Goal: Task Accomplishment & Management: Use online tool/utility

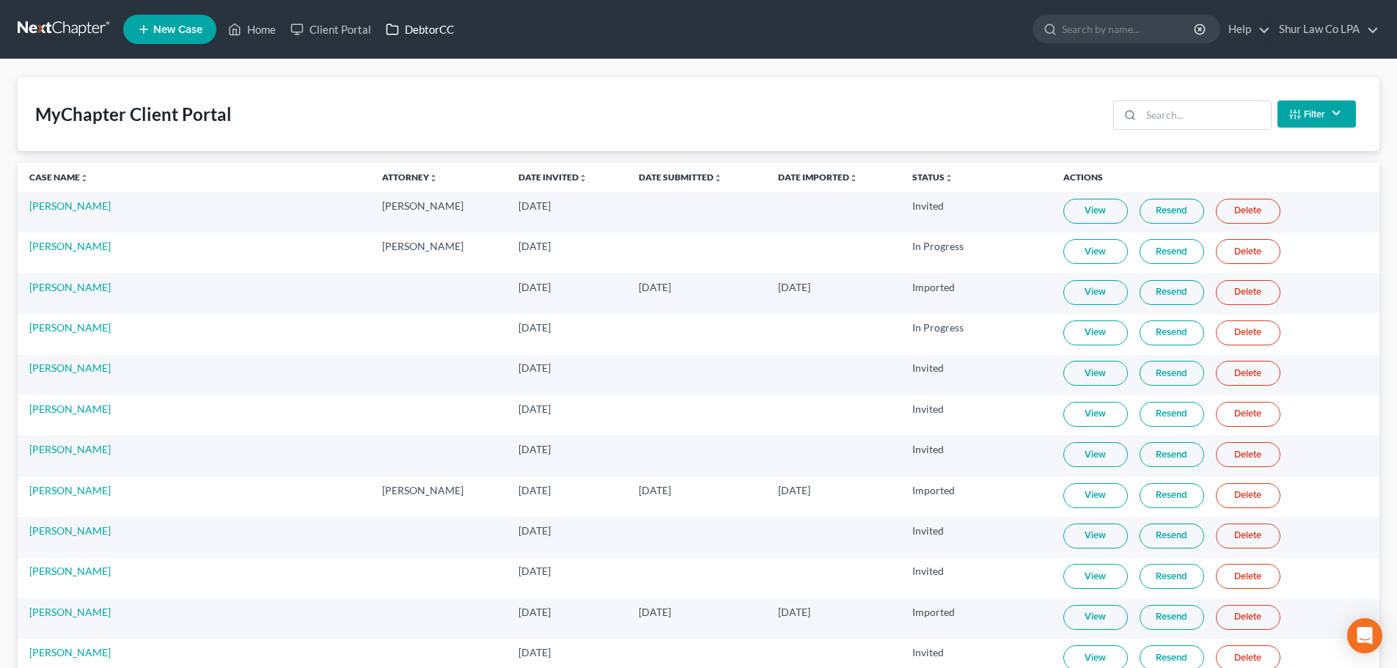
click at [445, 38] on link "DebtorCC" at bounding box center [419, 29] width 83 height 26
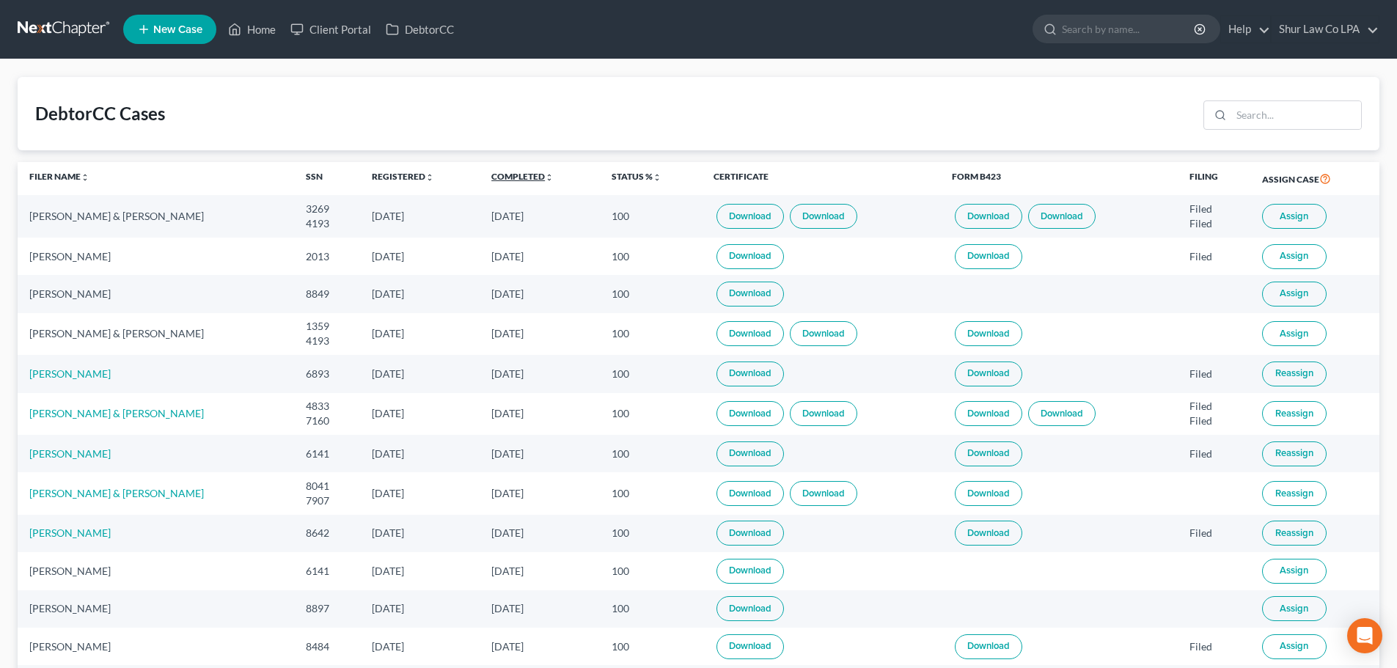
click at [507, 180] on link "Completed unfold_more expand_more expand_less" at bounding box center [522, 176] width 62 height 11
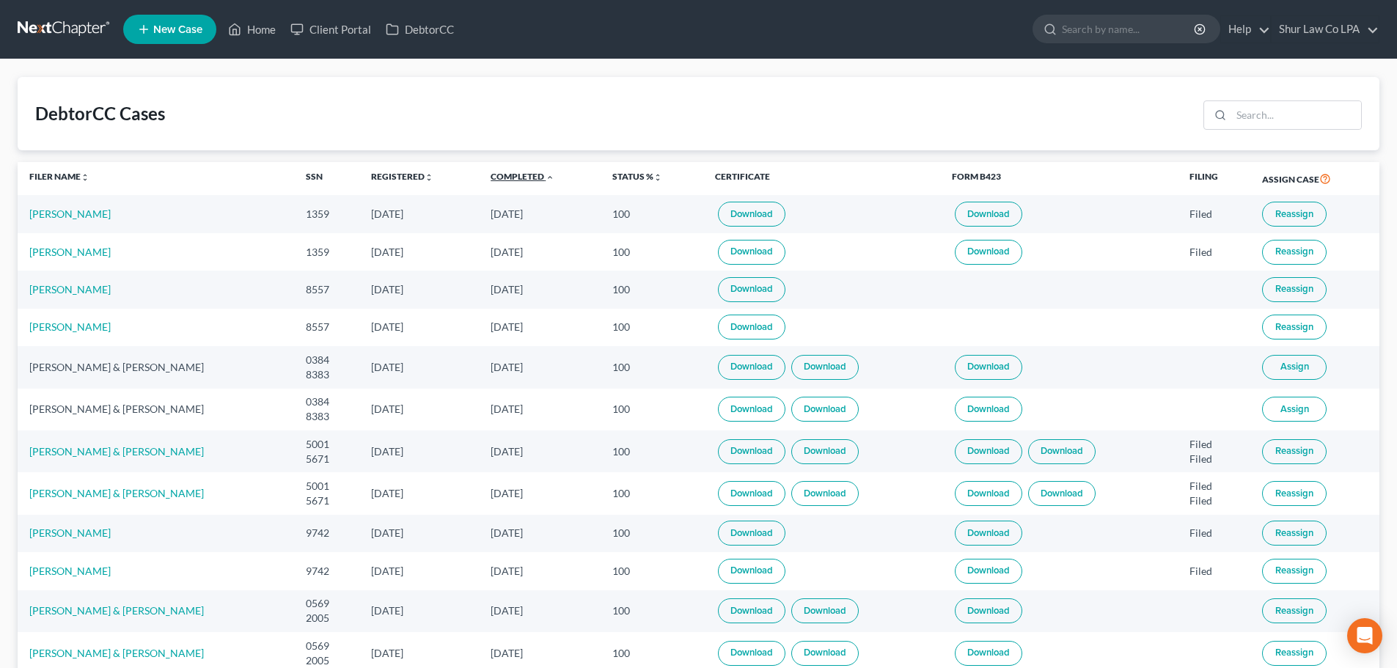
click at [507, 175] on link "Completed unfold_more expand_more expand_less" at bounding box center [523, 176] width 64 height 11
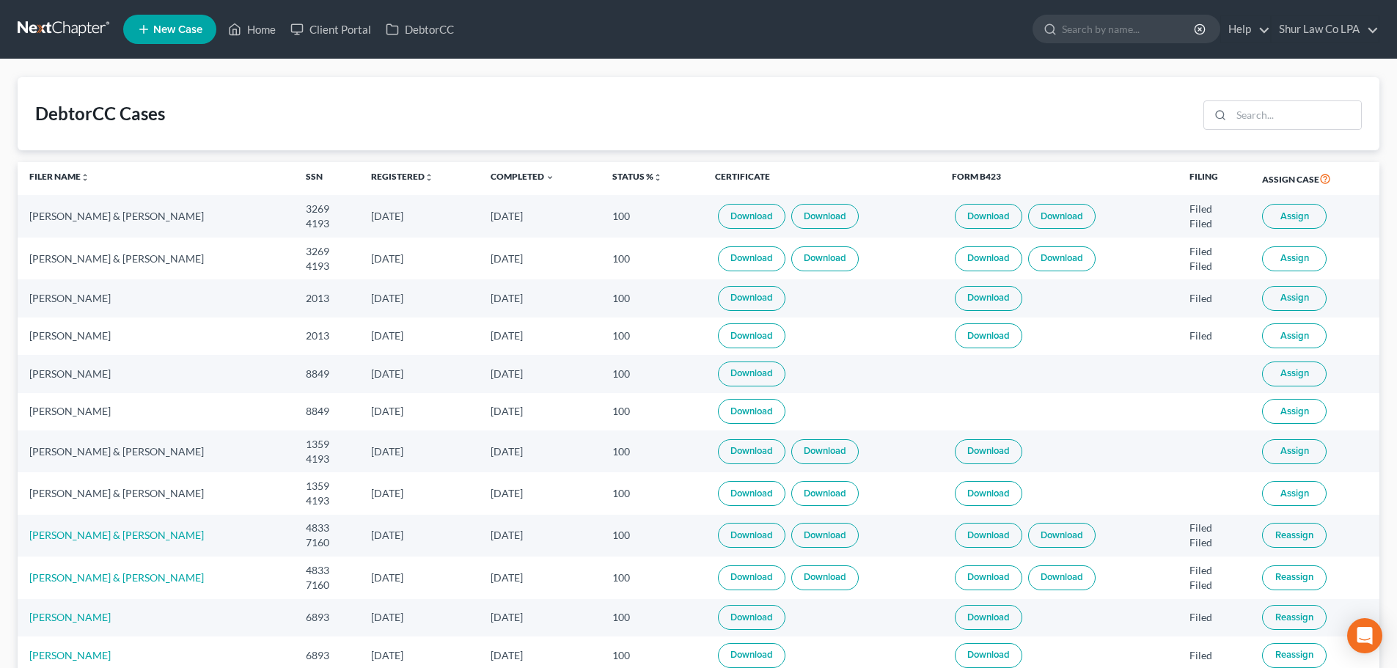
click at [1288, 377] on span "Assign" at bounding box center [1294, 373] width 29 height 12
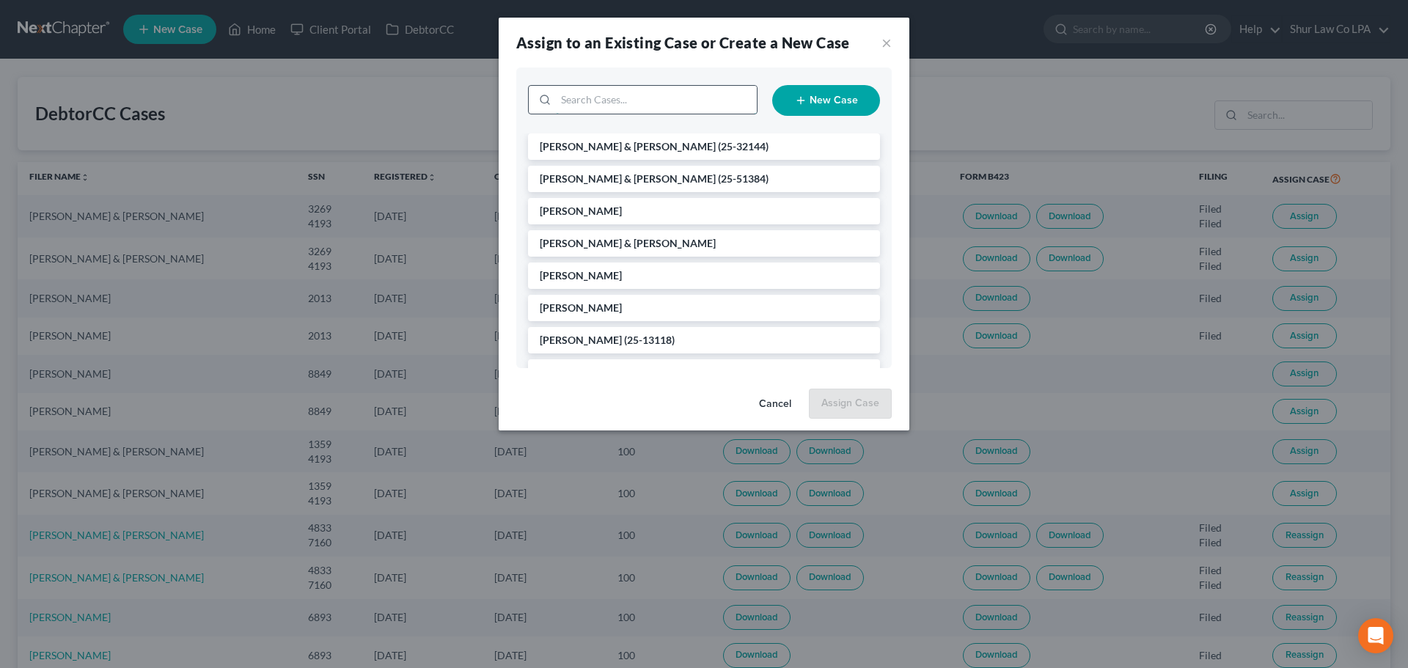
click at [611, 106] on input "search" at bounding box center [656, 100] width 201 height 28
type input "[PERSON_NAME]"
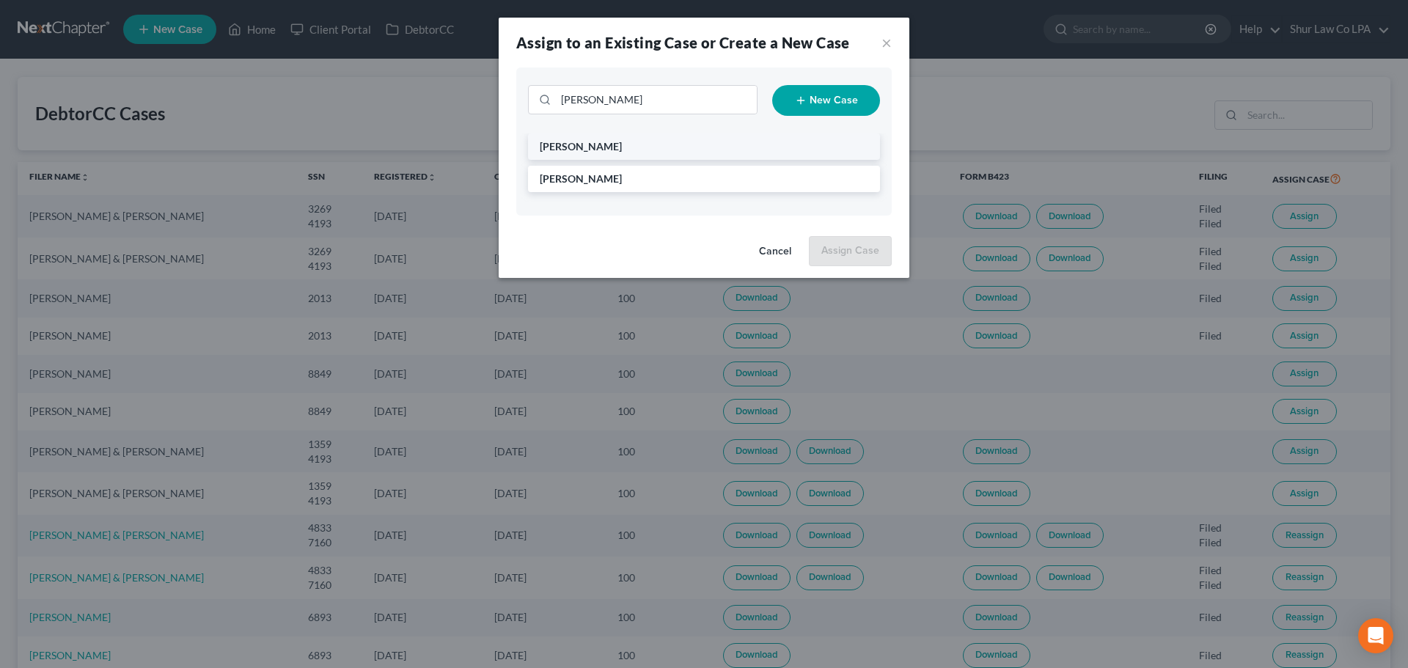
click at [612, 145] on span "[PERSON_NAME]" at bounding box center [581, 146] width 82 height 12
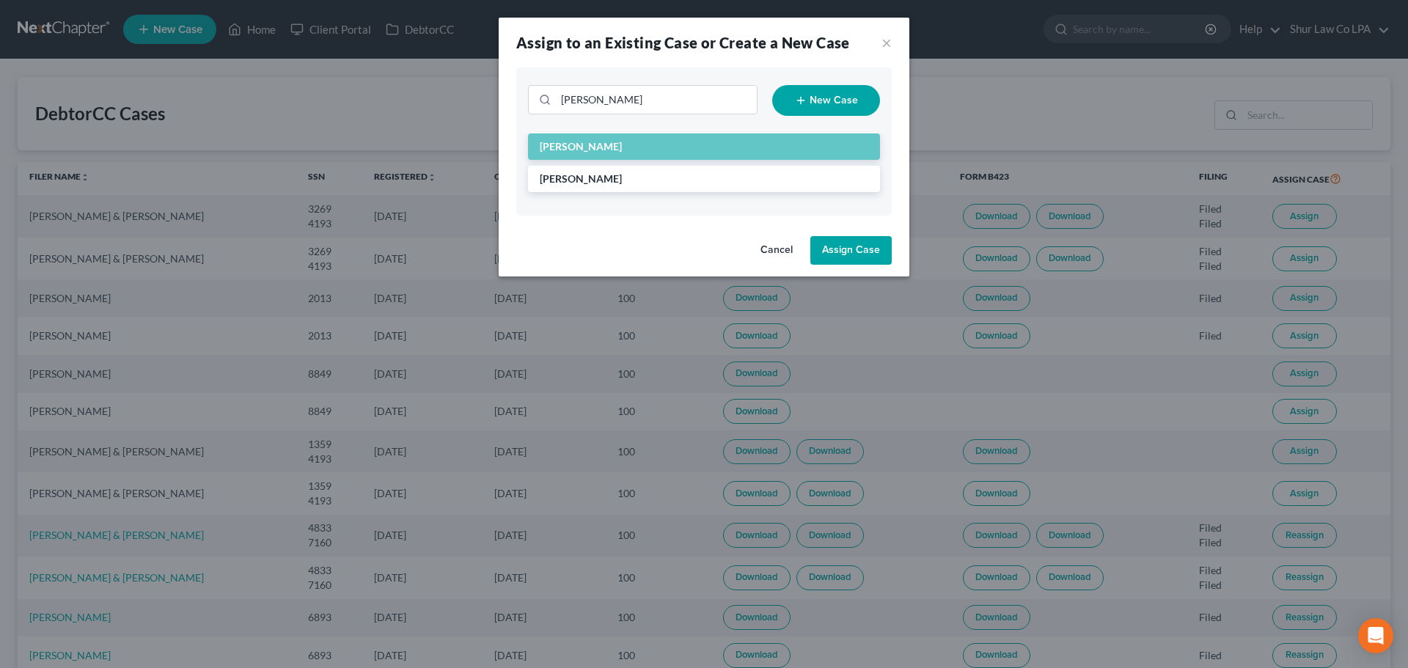
click at [872, 256] on button "Assign Case" at bounding box center [850, 250] width 81 height 29
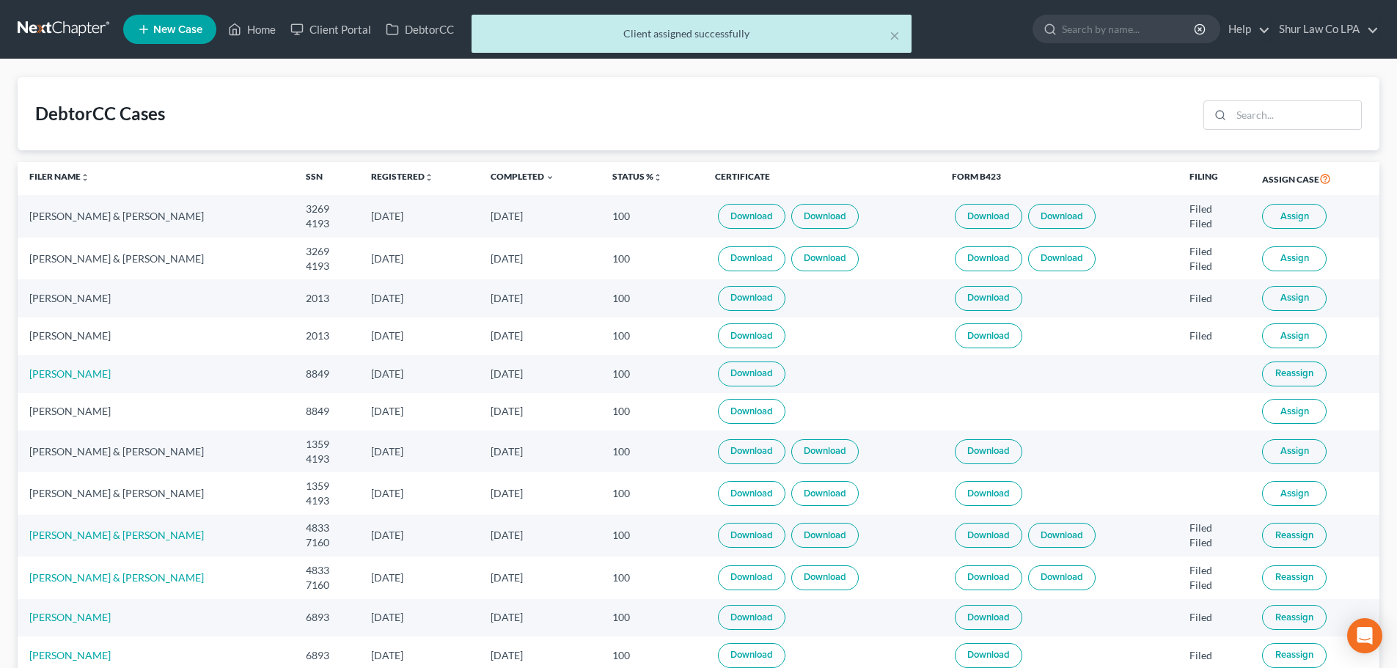
click at [1313, 449] on button "Assign" at bounding box center [1294, 451] width 65 height 25
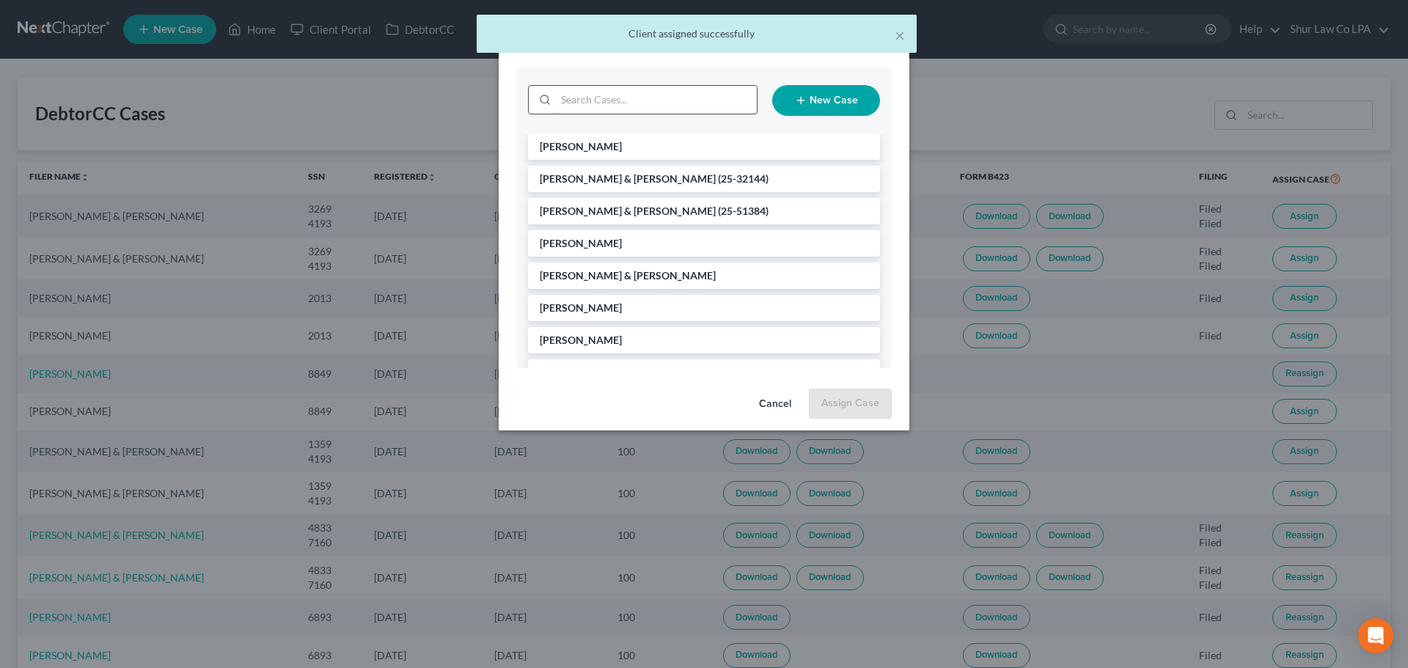
click at [595, 94] on input "search" at bounding box center [656, 100] width 201 height 28
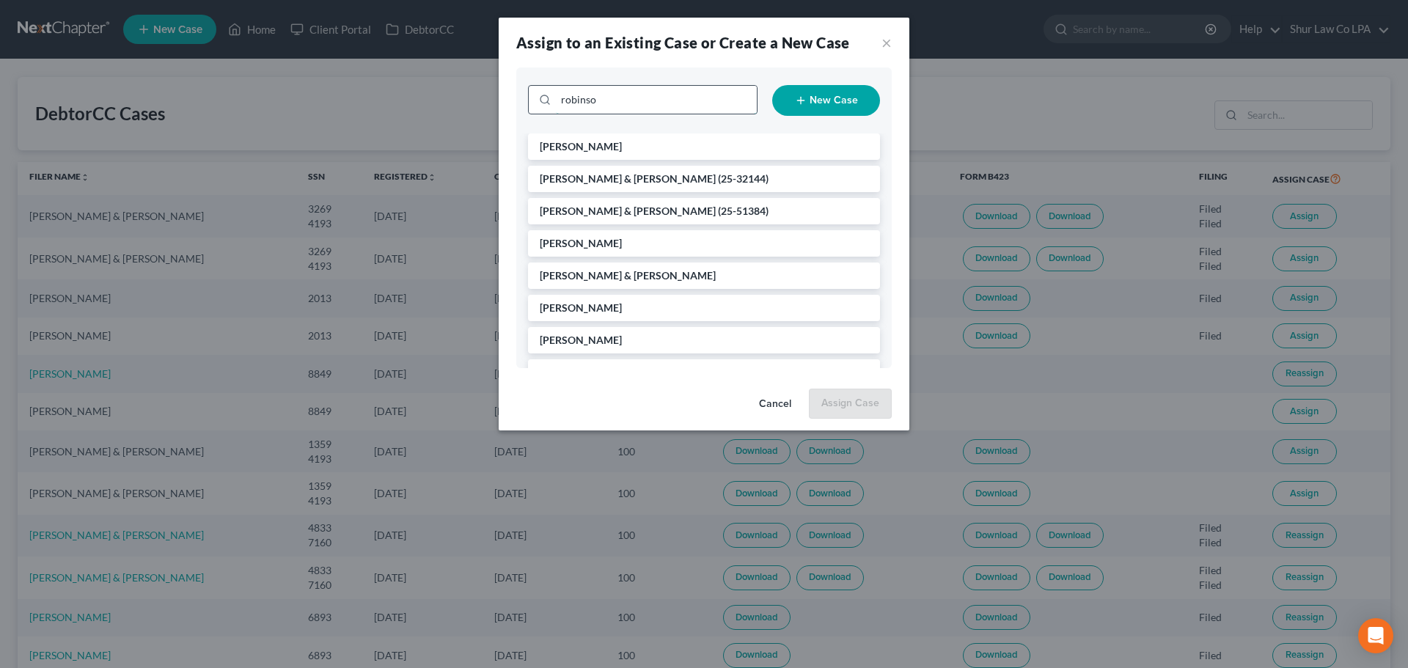
type input "[PERSON_NAME]"
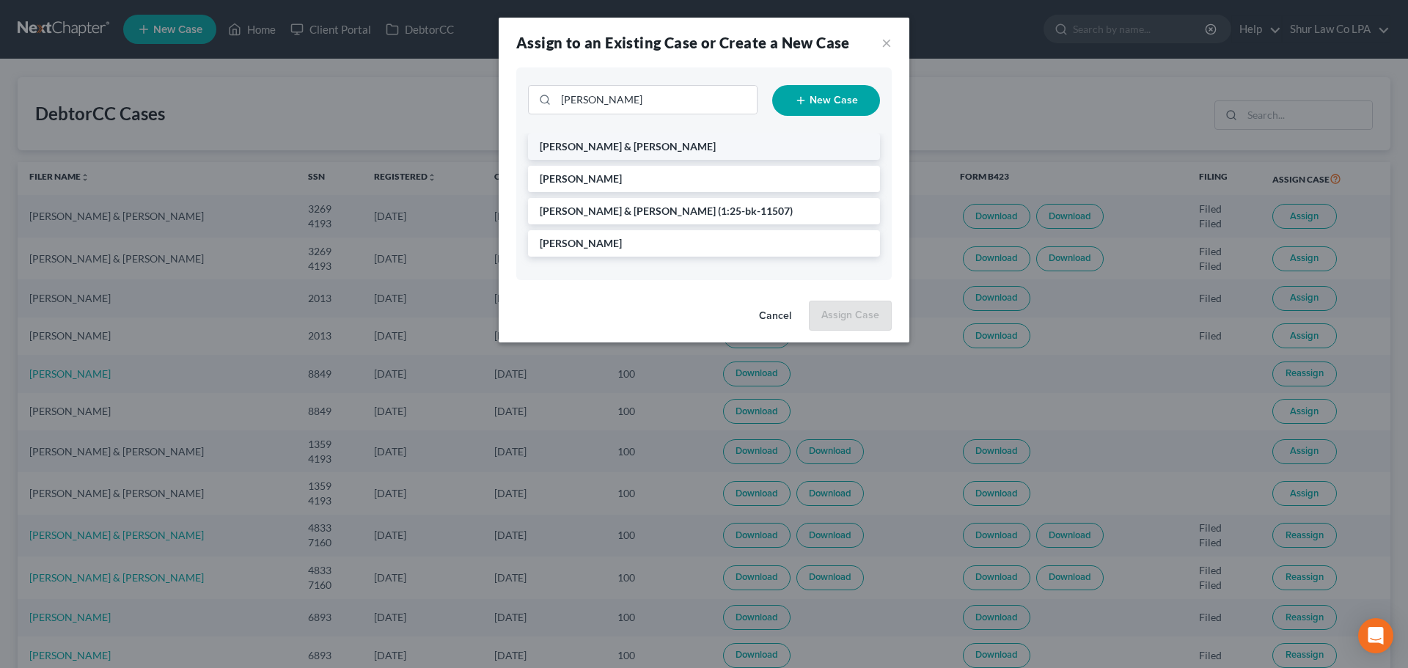
click at [634, 145] on span "[PERSON_NAME] & [PERSON_NAME]" at bounding box center [628, 146] width 176 height 12
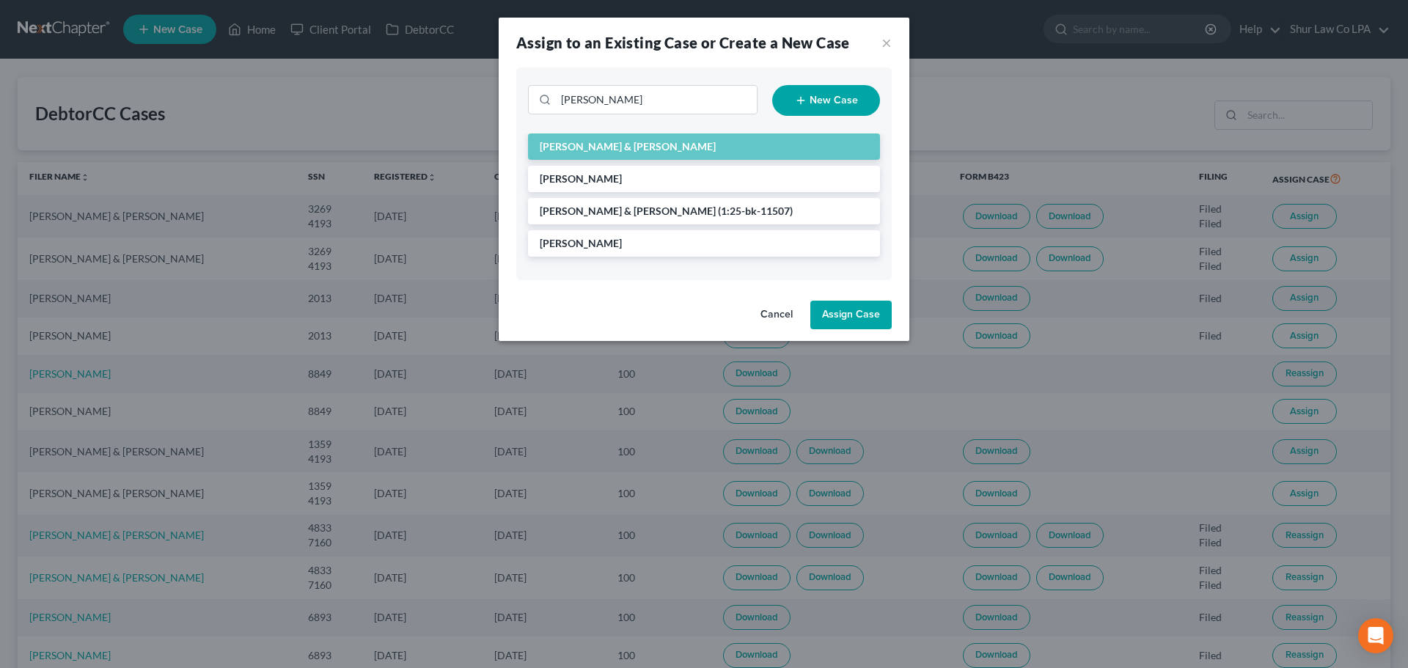
click at [860, 309] on button "Assign Case" at bounding box center [850, 315] width 81 height 29
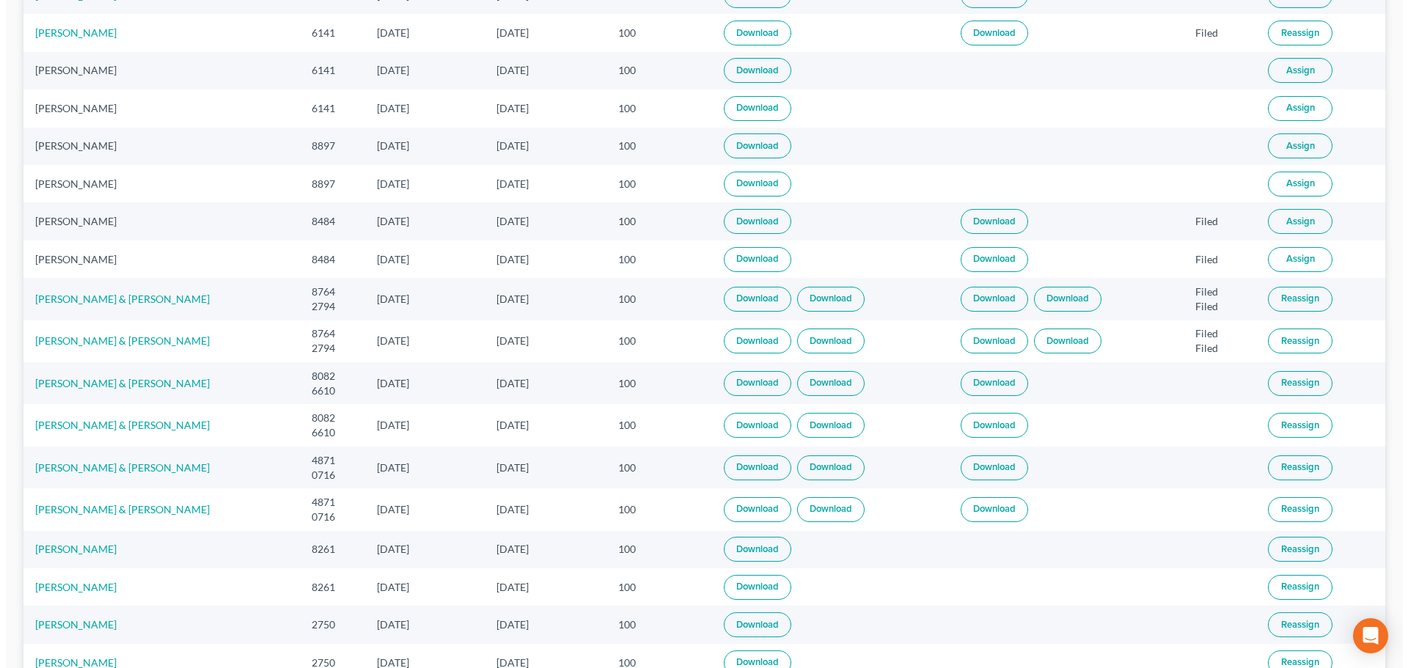
scroll to position [880, 0]
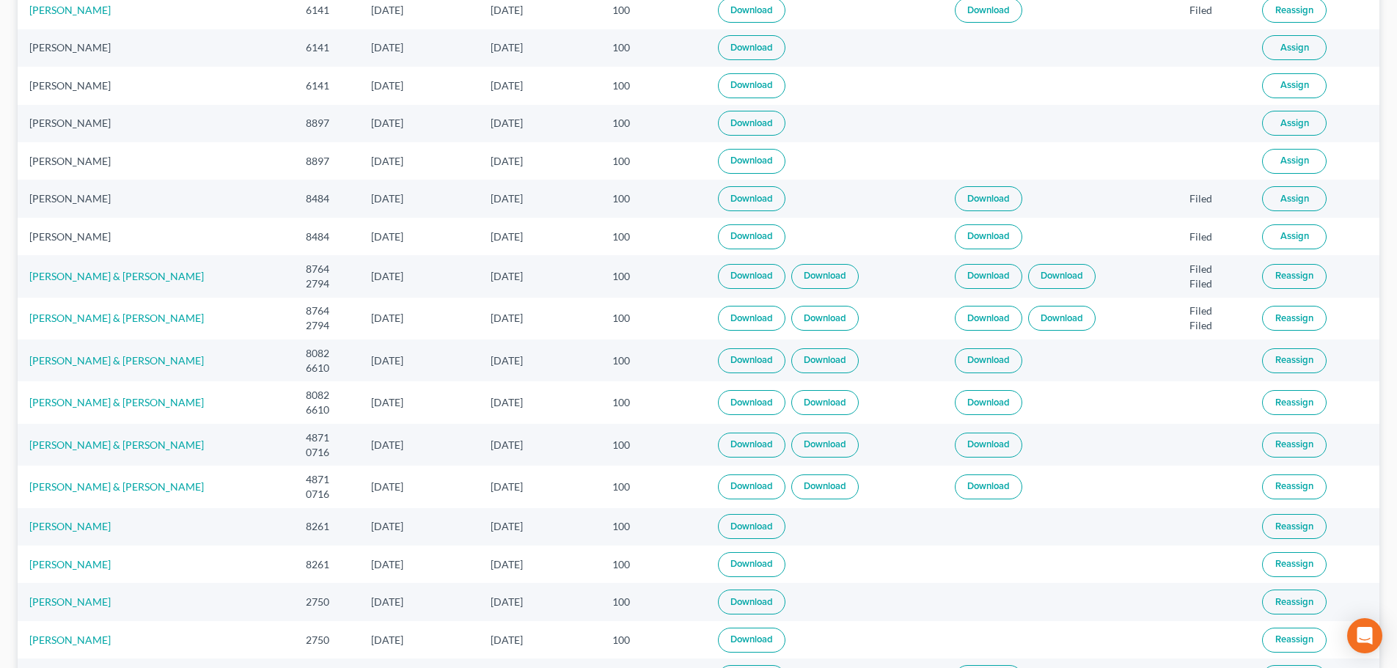
click at [1286, 202] on span "Assign" at bounding box center [1294, 199] width 29 height 12
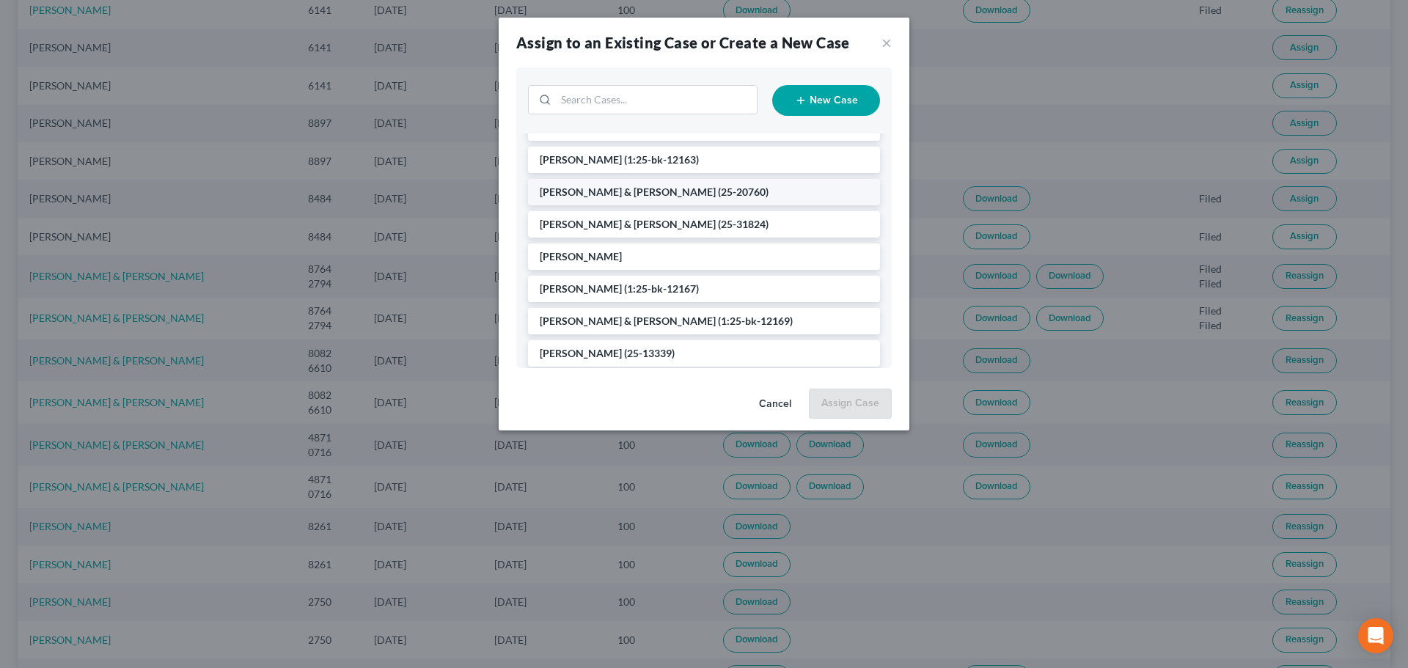
scroll to position [428, 0]
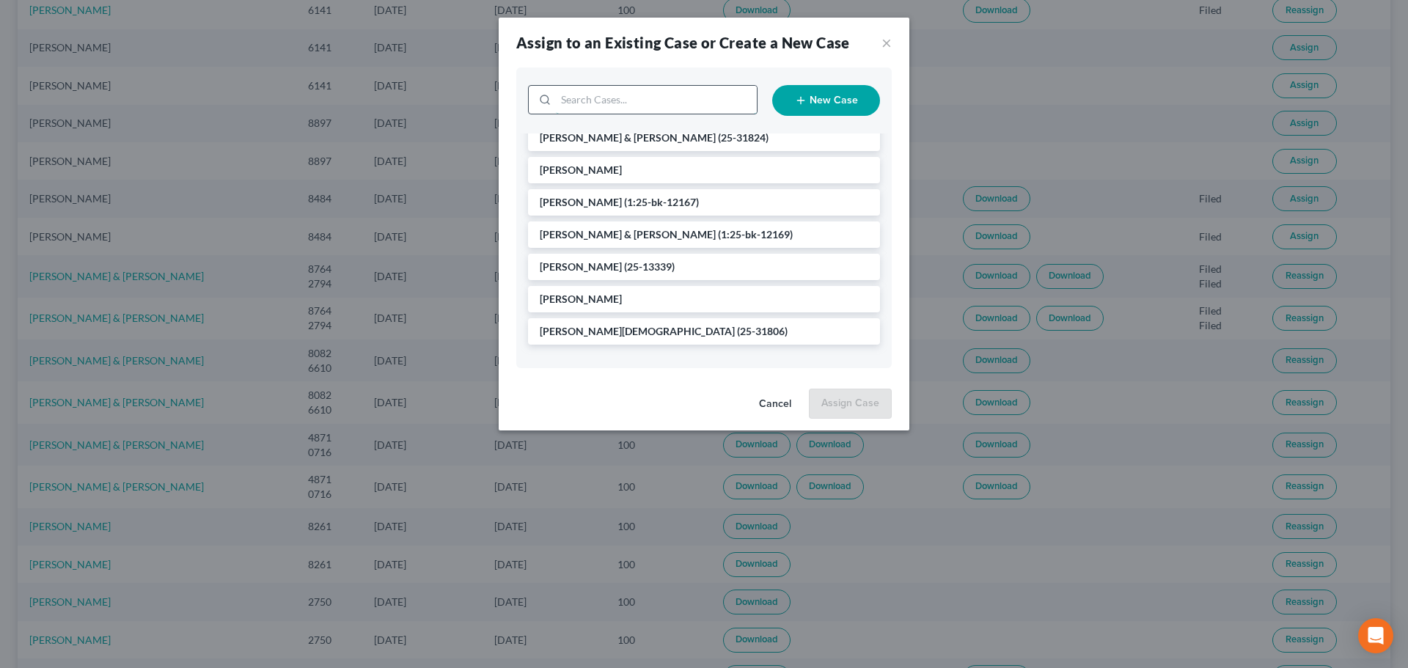
click at [631, 94] on input "search" at bounding box center [656, 100] width 201 height 28
type input "lang"
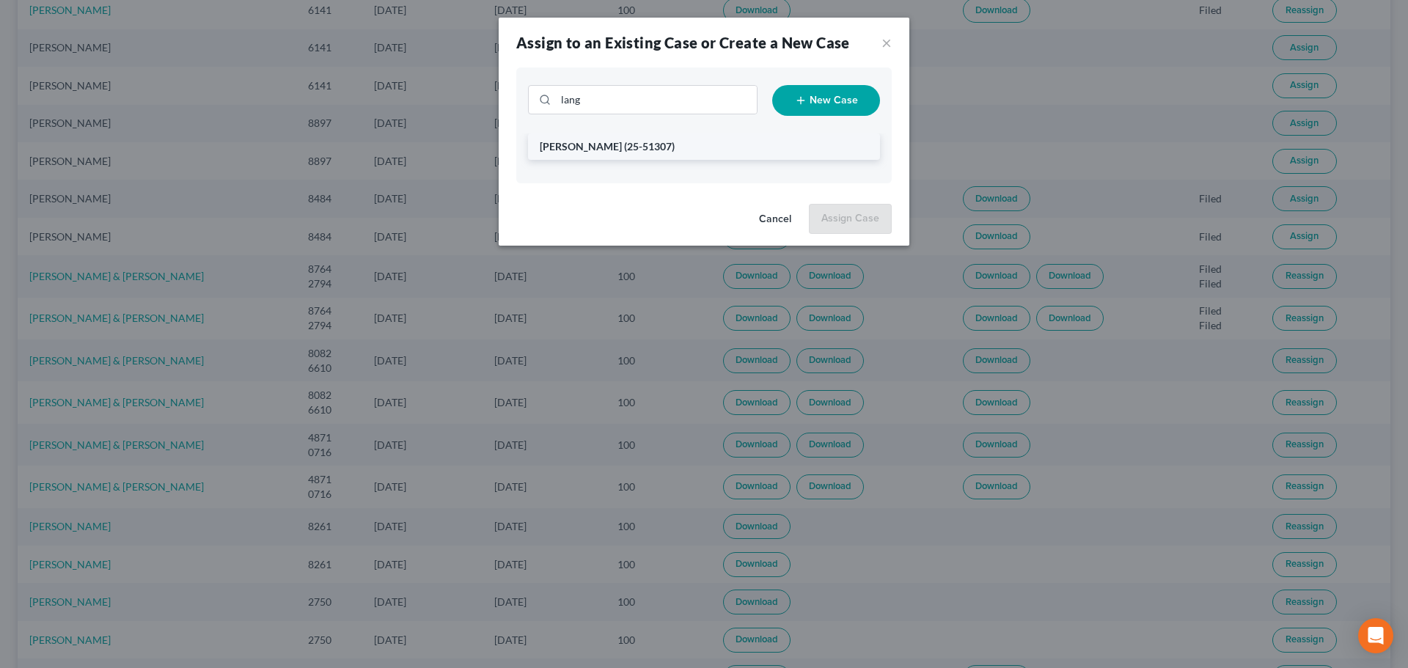
click at [624, 147] on span "(25-51307)" at bounding box center [649, 146] width 51 height 12
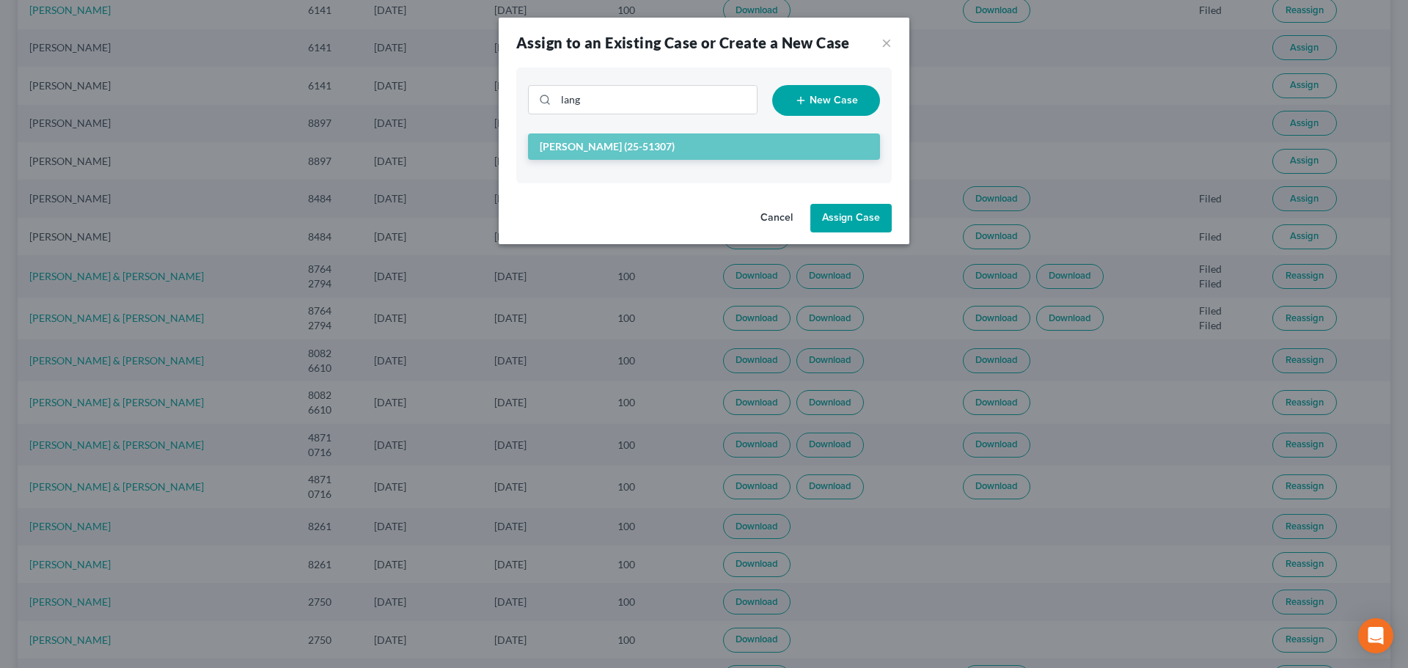
click at [848, 213] on button "Assign Case" at bounding box center [850, 218] width 81 height 29
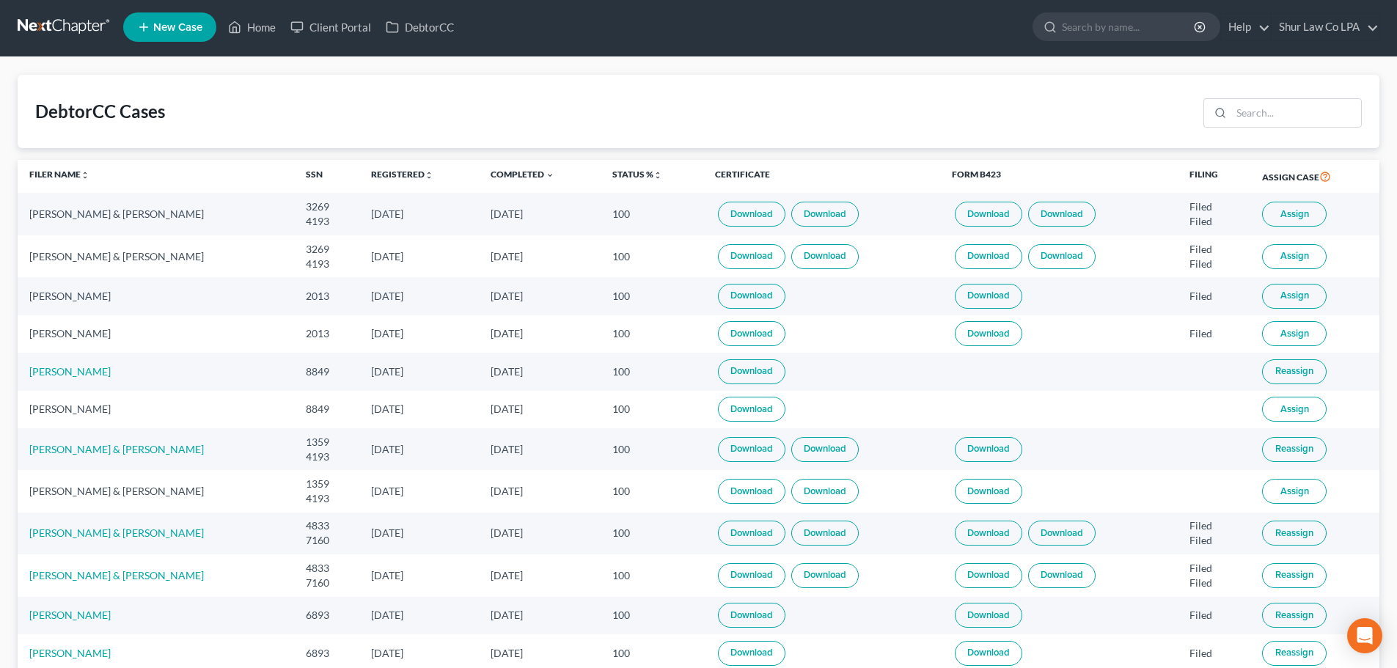
scroll to position [0, 0]
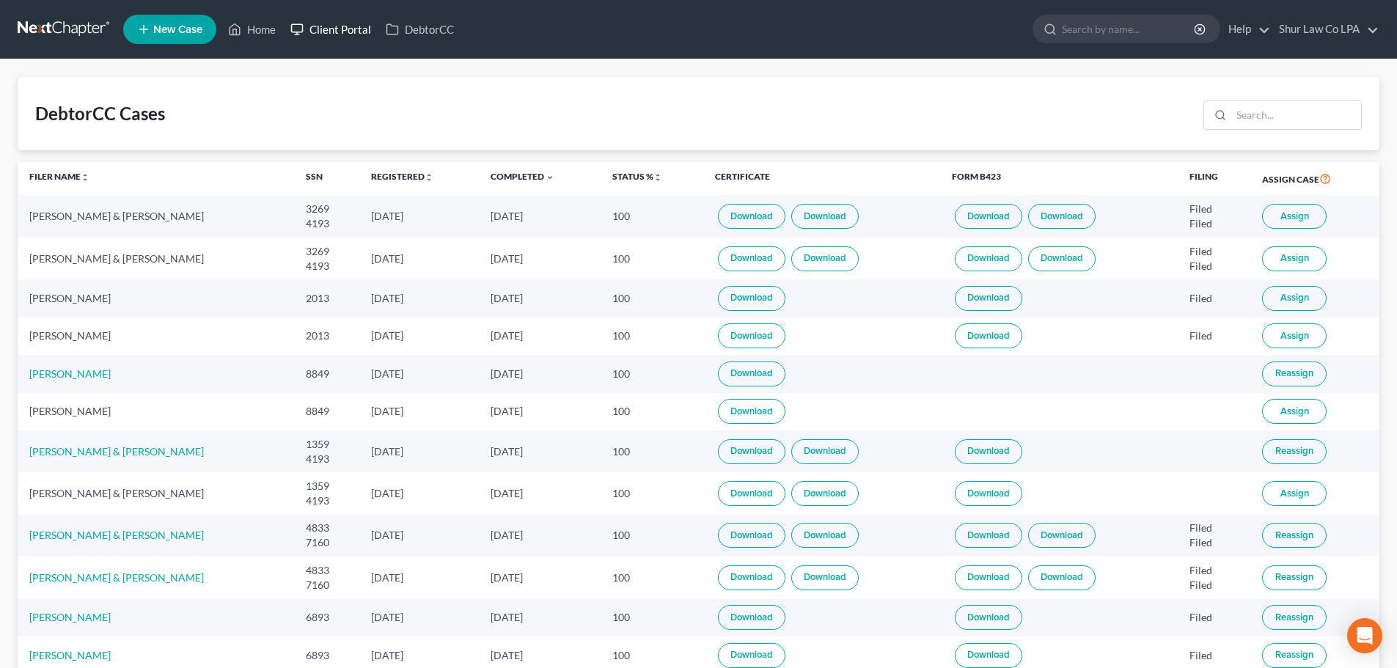
click at [354, 23] on link "Client Portal" at bounding box center [330, 29] width 95 height 26
click at [417, 36] on link "DebtorCC" at bounding box center [419, 29] width 83 height 26
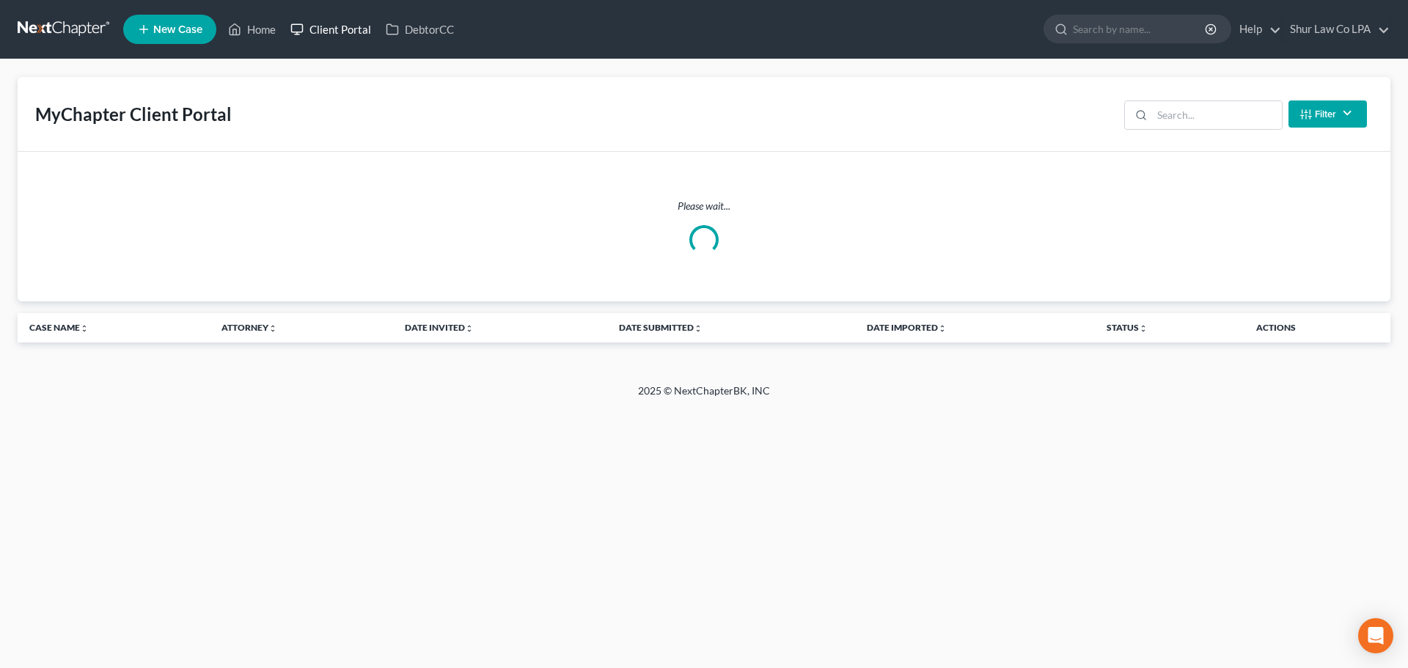
click at [334, 40] on link "Client Portal" at bounding box center [330, 29] width 95 height 26
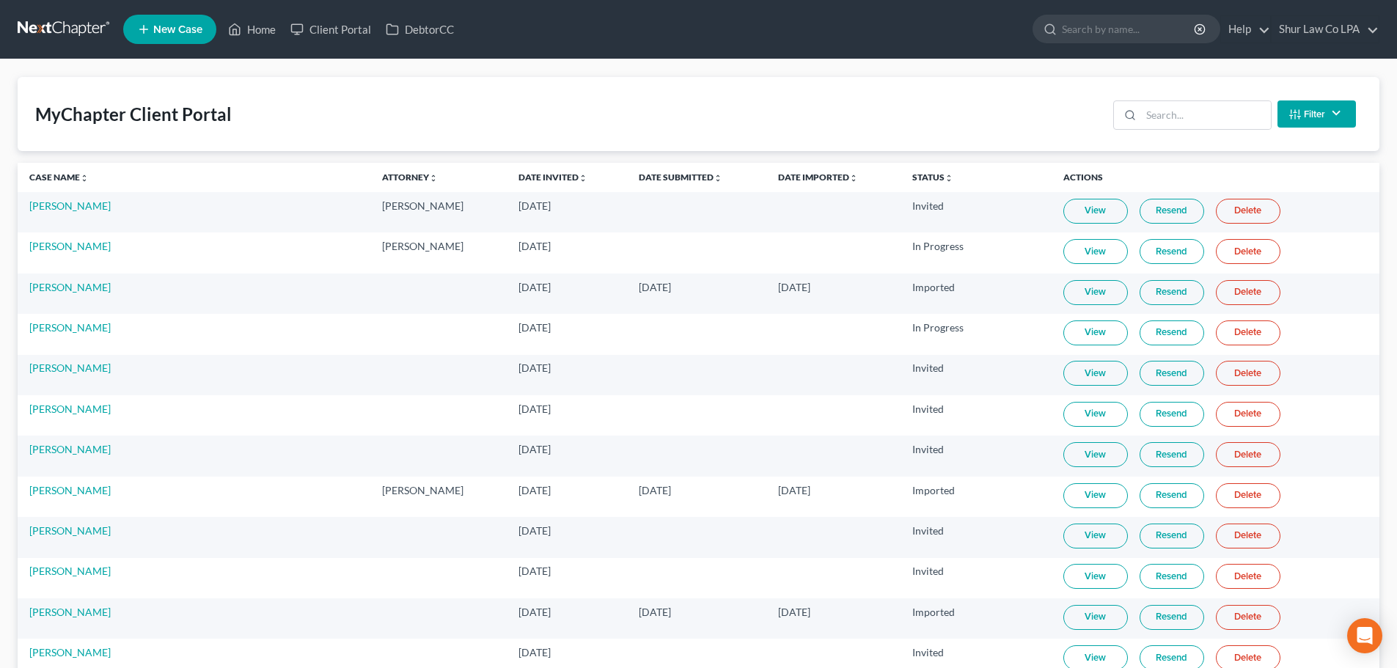
click at [627, 170] on th "Date Submitted unfold_more expand_more expand_less" at bounding box center [696, 177] width 139 height 29
click at [639, 176] on link "Date Submitted unfold_more expand_more expand_less" at bounding box center [681, 177] width 84 height 11
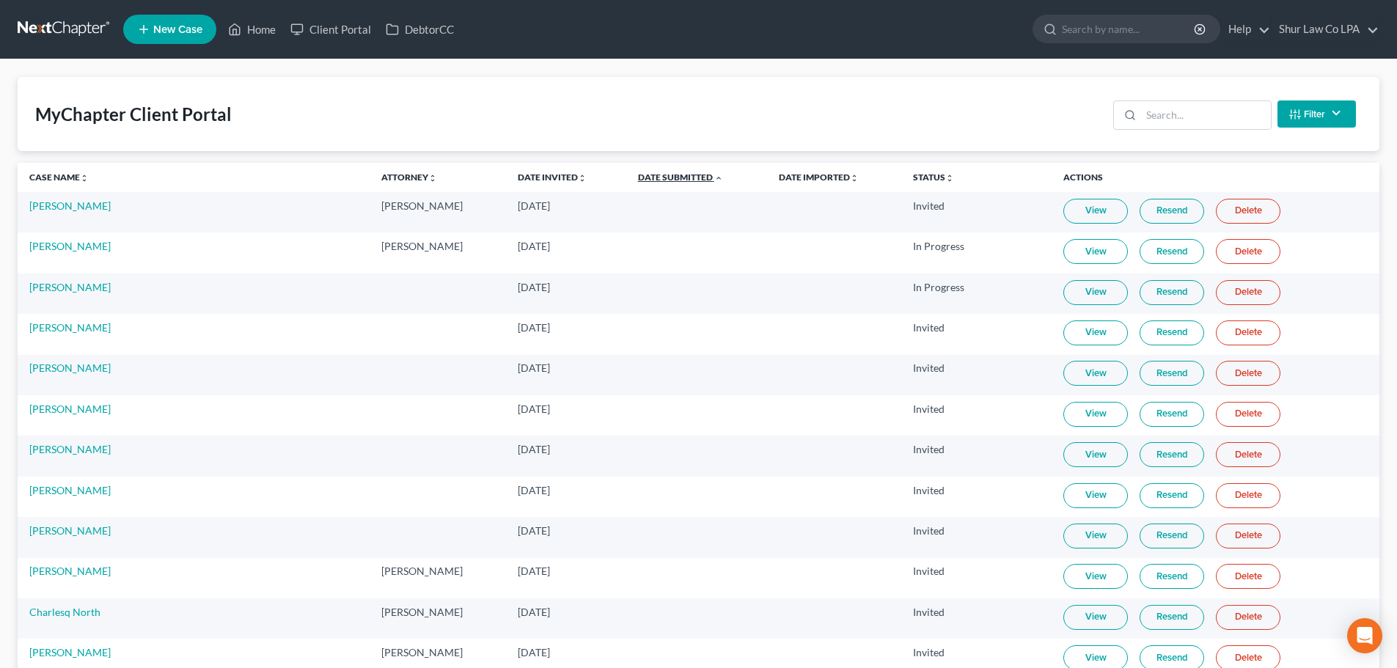
click at [638, 176] on link "Date Submitted unfold_more expand_more expand_less" at bounding box center [680, 177] width 85 height 11
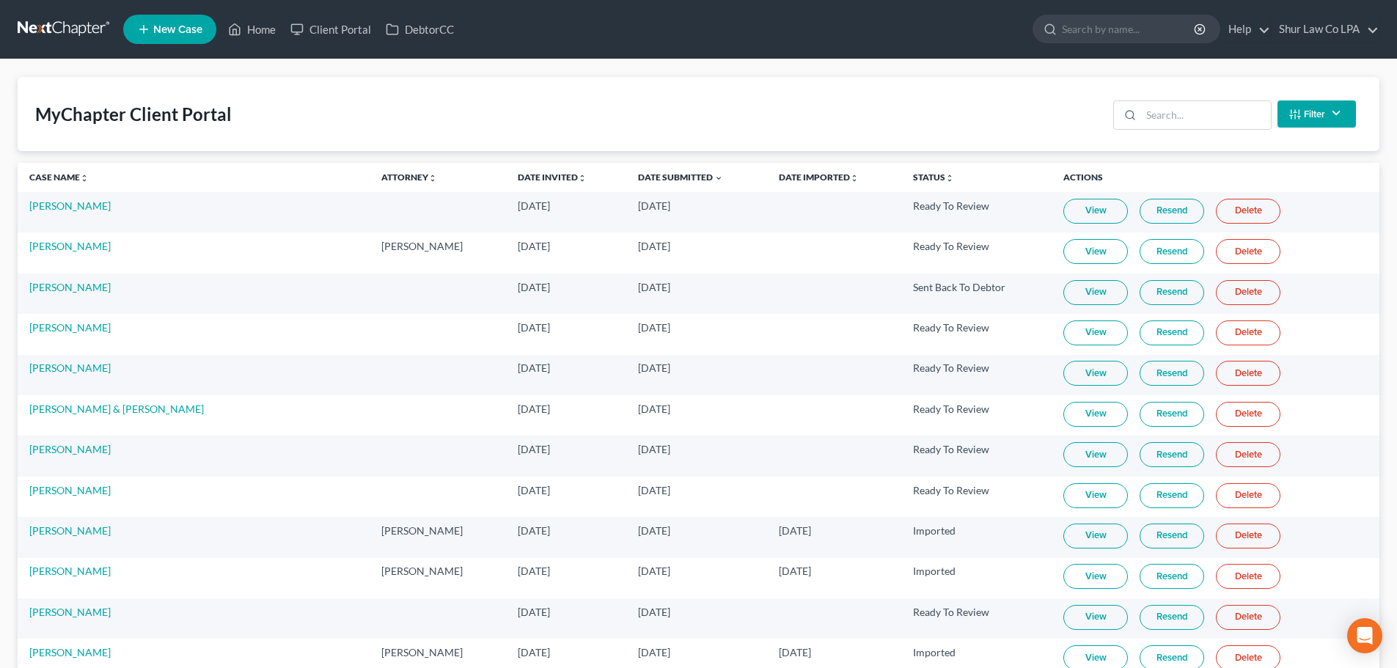
click at [1156, 257] on link "Resend" at bounding box center [1172, 251] width 65 height 25
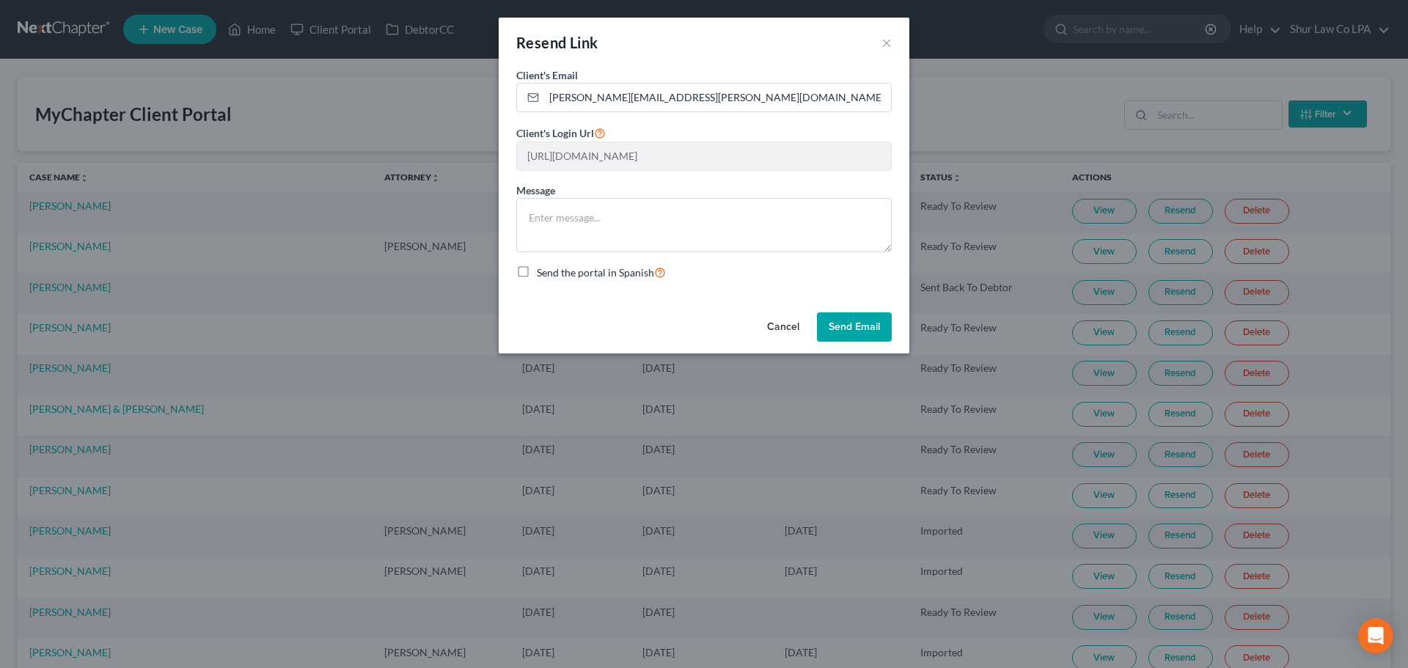
click at [852, 318] on button "Send Email" at bounding box center [854, 326] width 75 height 29
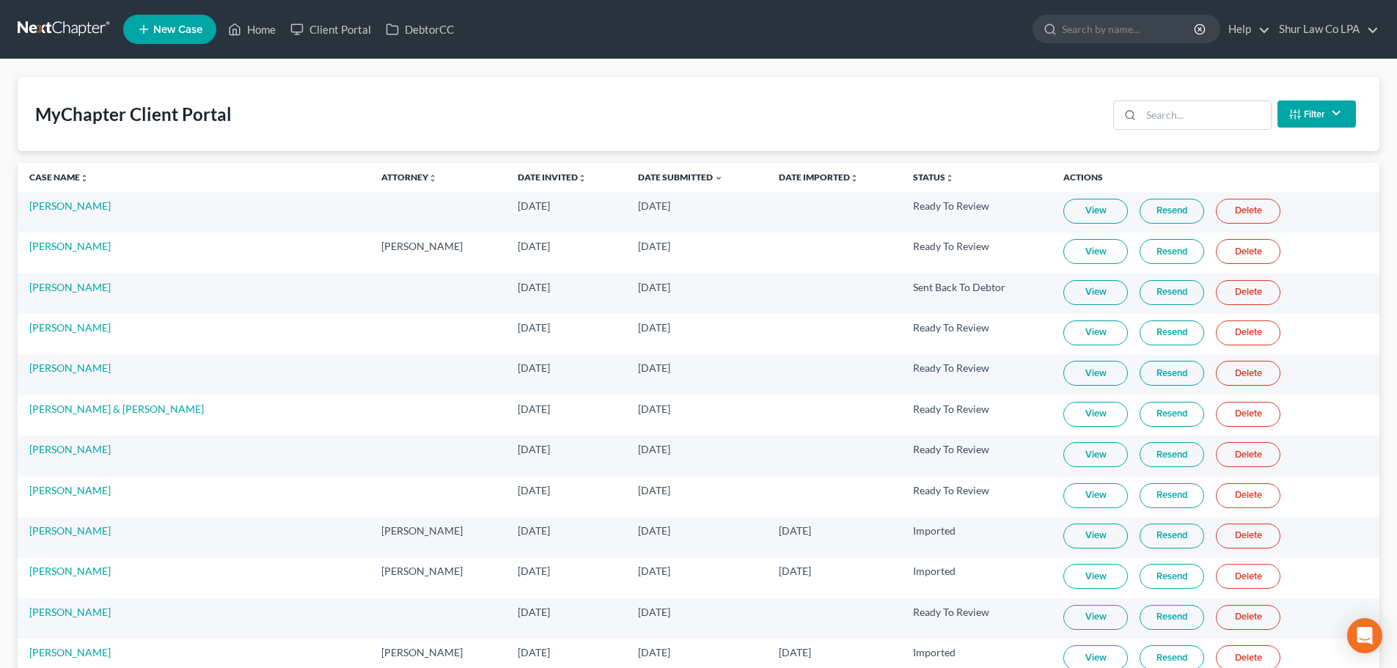
click at [59, 11] on nav "Home New Case Client Portal DebtorCC Shur Law Co LPA [PERSON_NAME][EMAIL_ADDRES…" at bounding box center [698, 29] width 1397 height 59
click at [81, 31] on link at bounding box center [65, 29] width 94 height 26
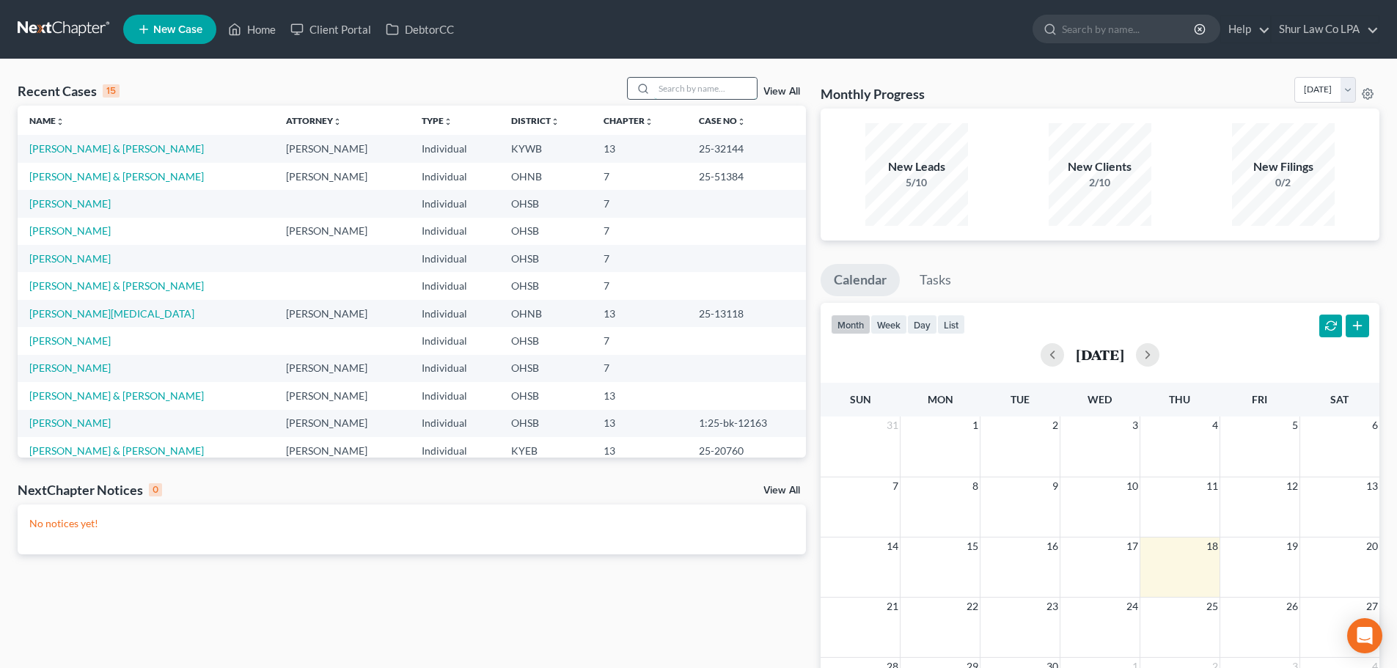
click at [677, 93] on input "search" at bounding box center [705, 88] width 103 height 21
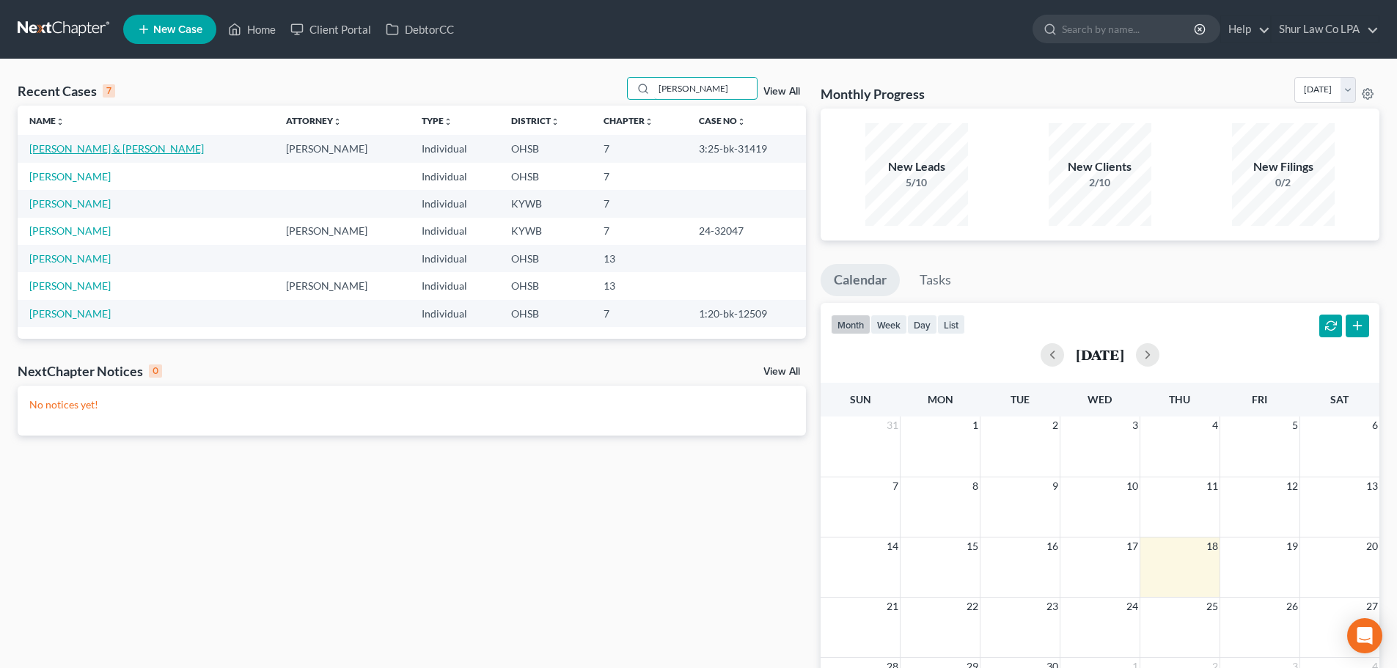
type input "[PERSON_NAME]"
click at [107, 152] on link "[PERSON_NAME] & [PERSON_NAME]" at bounding box center [116, 148] width 175 height 12
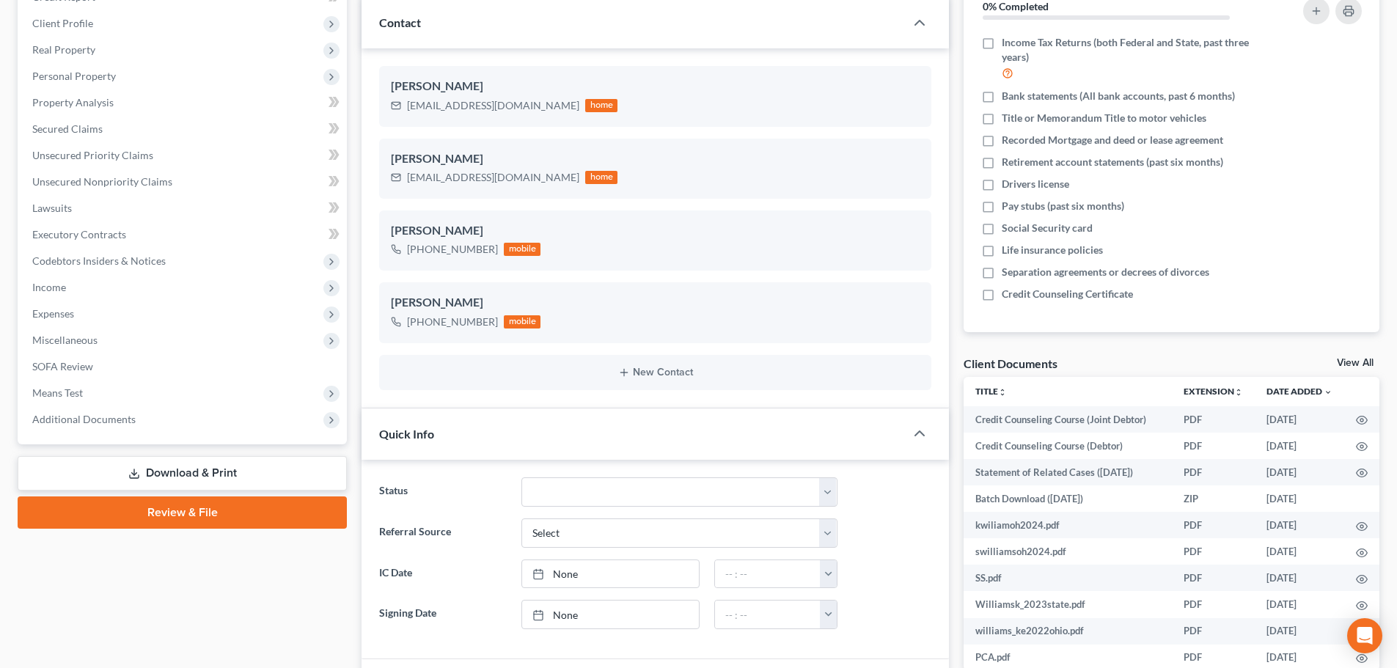
scroll to position [220, 0]
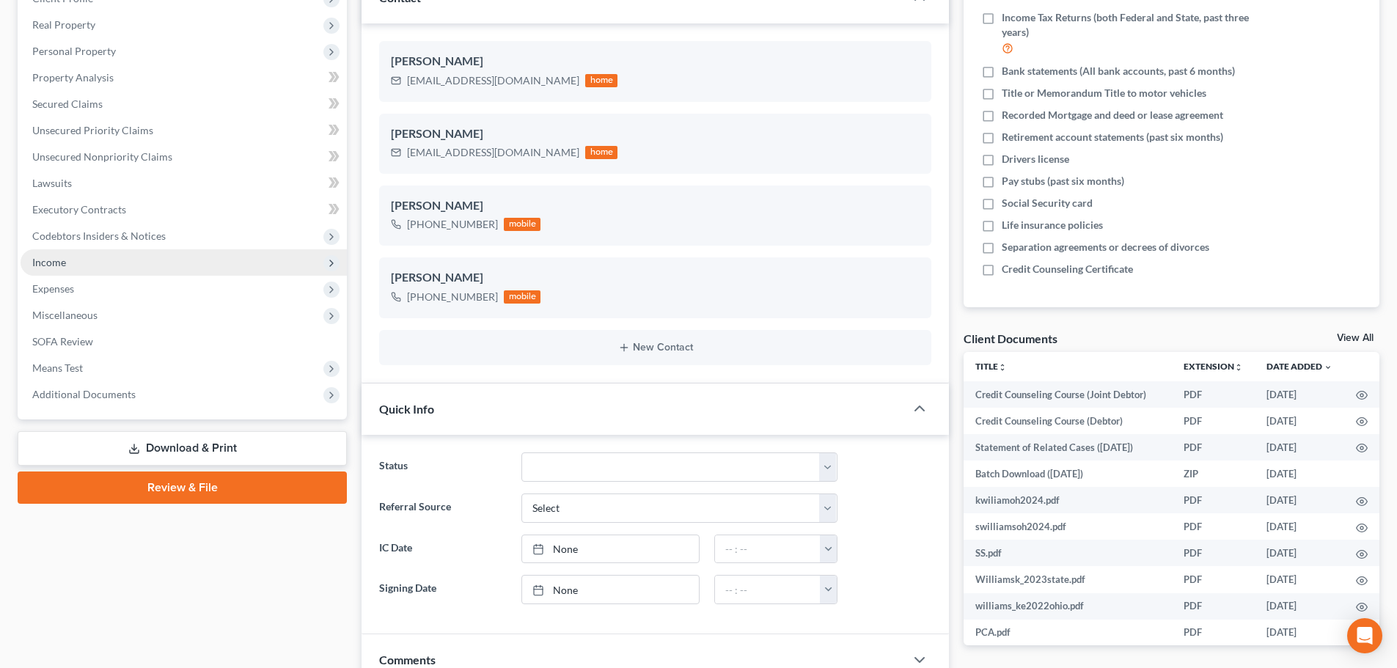
drag, startPoint x: 85, startPoint y: 261, endPoint x: 91, endPoint y: 268, distance: 9.4
click at [85, 261] on span "Income" at bounding box center [184, 262] width 326 height 26
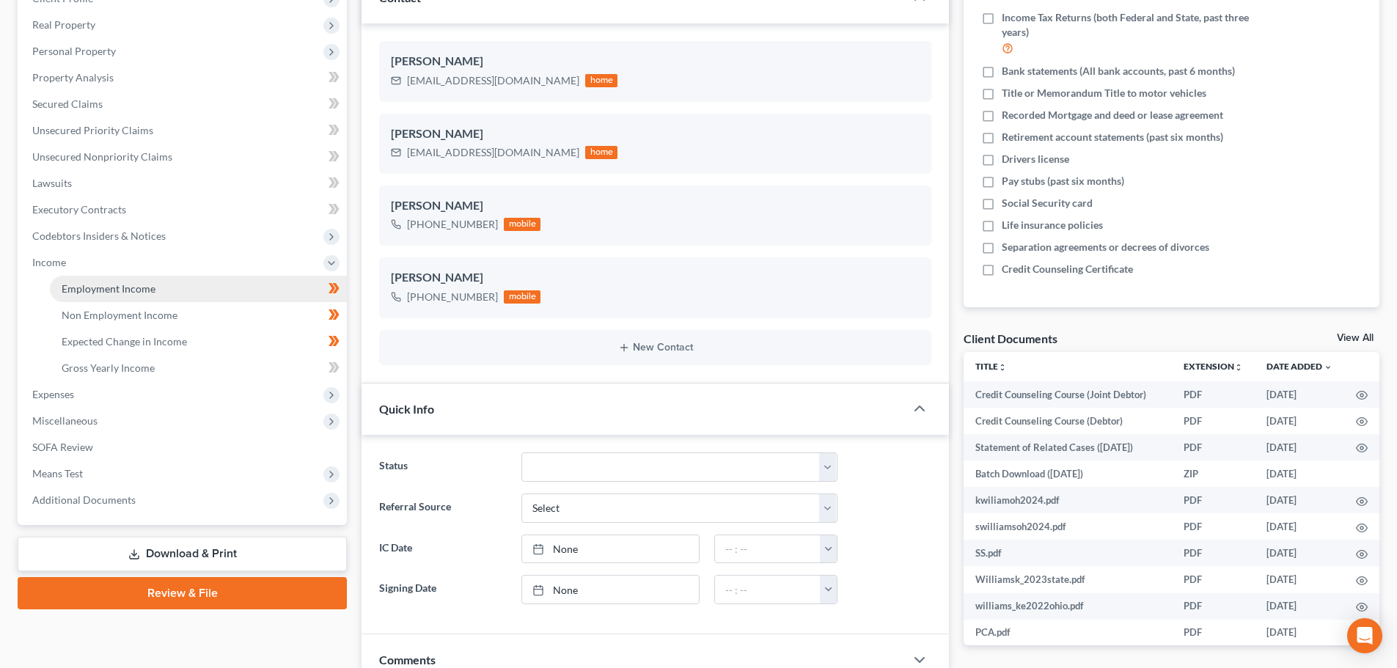
click at [95, 280] on link "Employment Income" at bounding box center [198, 289] width 297 height 26
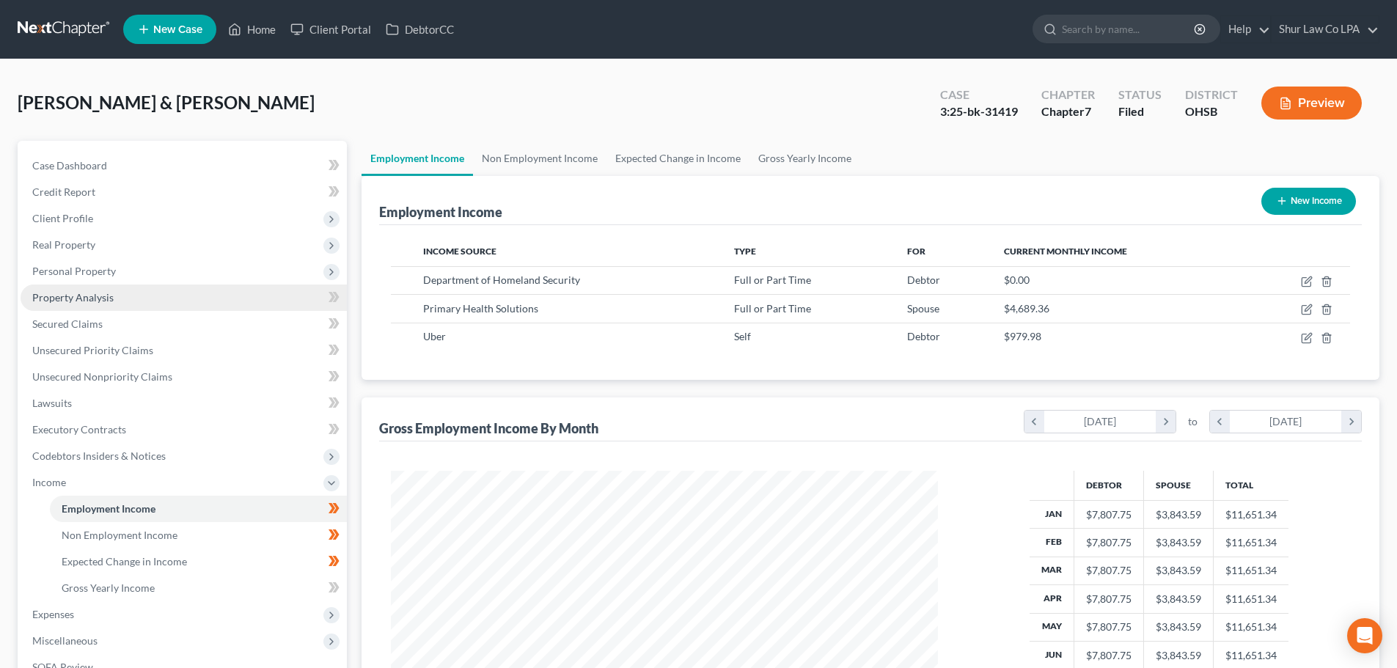
scroll to position [274, 576]
click at [560, 163] on link "Non Employment Income" at bounding box center [539, 158] width 133 height 35
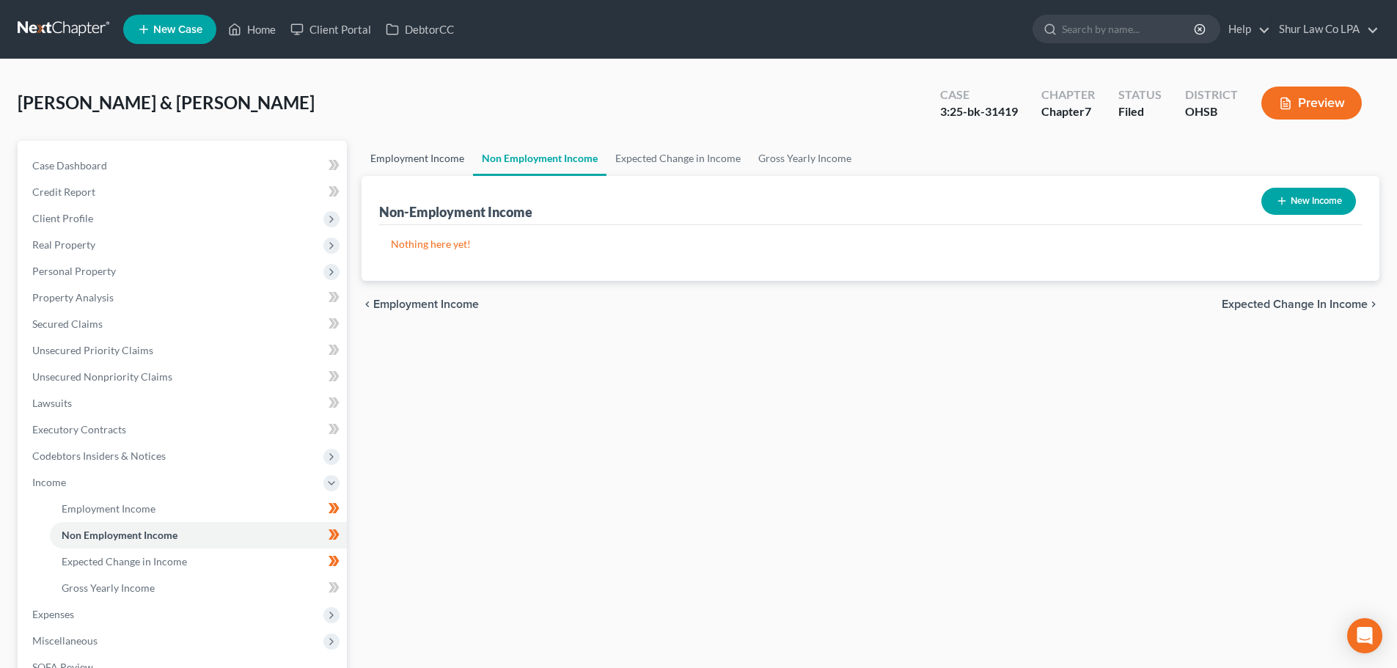
click at [443, 157] on link "Employment Income" at bounding box center [417, 158] width 111 height 35
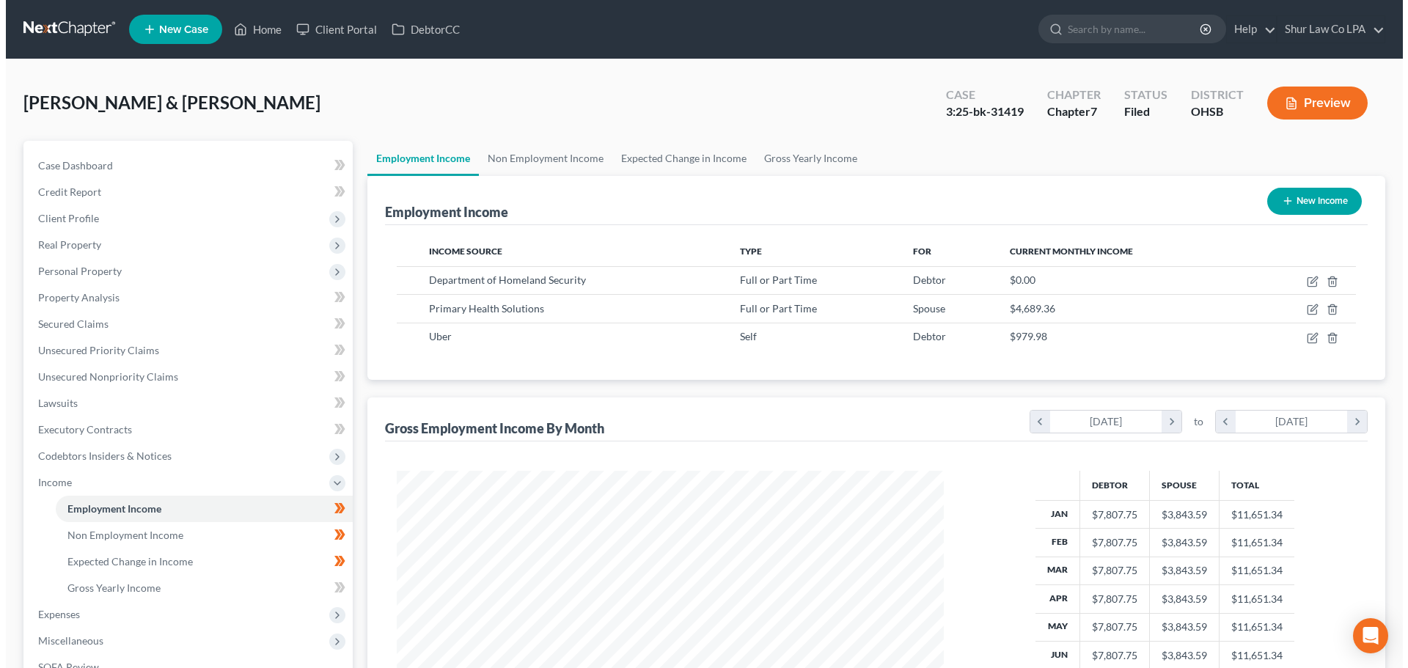
scroll to position [274, 576]
click at [1325, 105] on button "Preview" at bounding box center [1311, 103] width 100 height 33
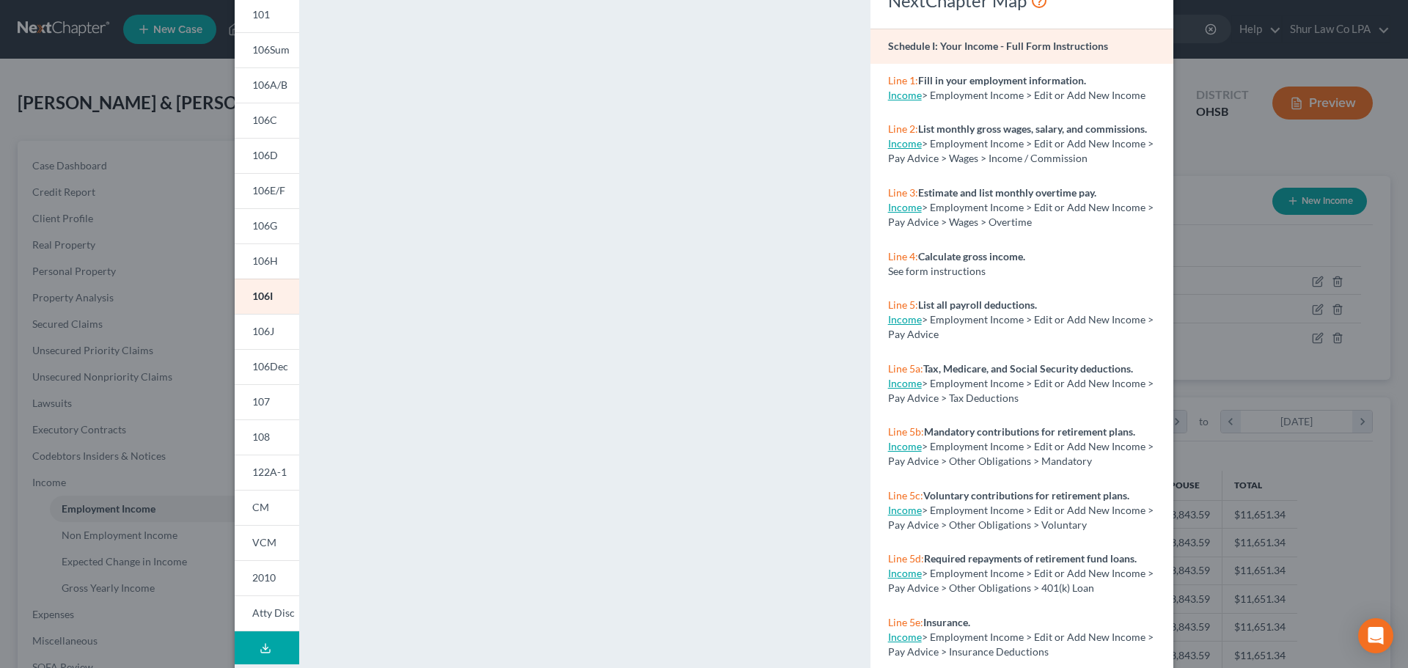
scroll to position [159, 0]
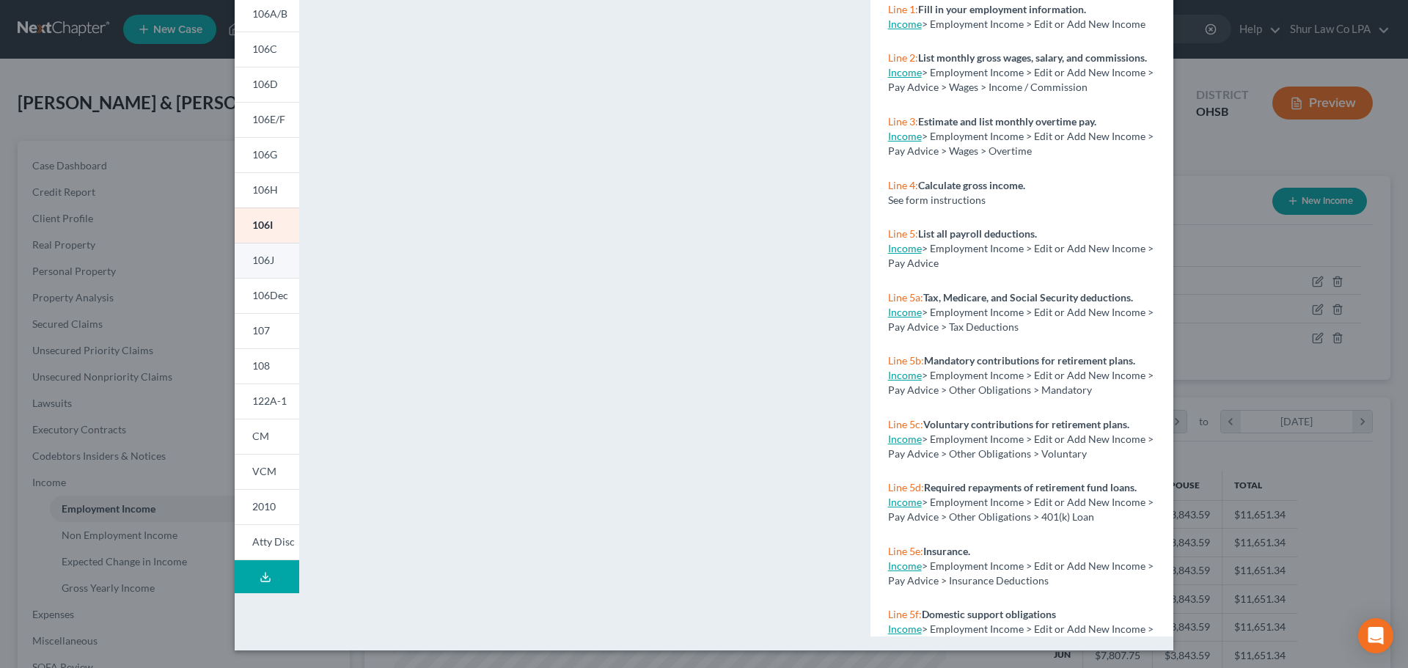
click at [259, 249] on link "106J" at bounding box center [267, 260] width 65 height 35
